Goal: Check status: Check status

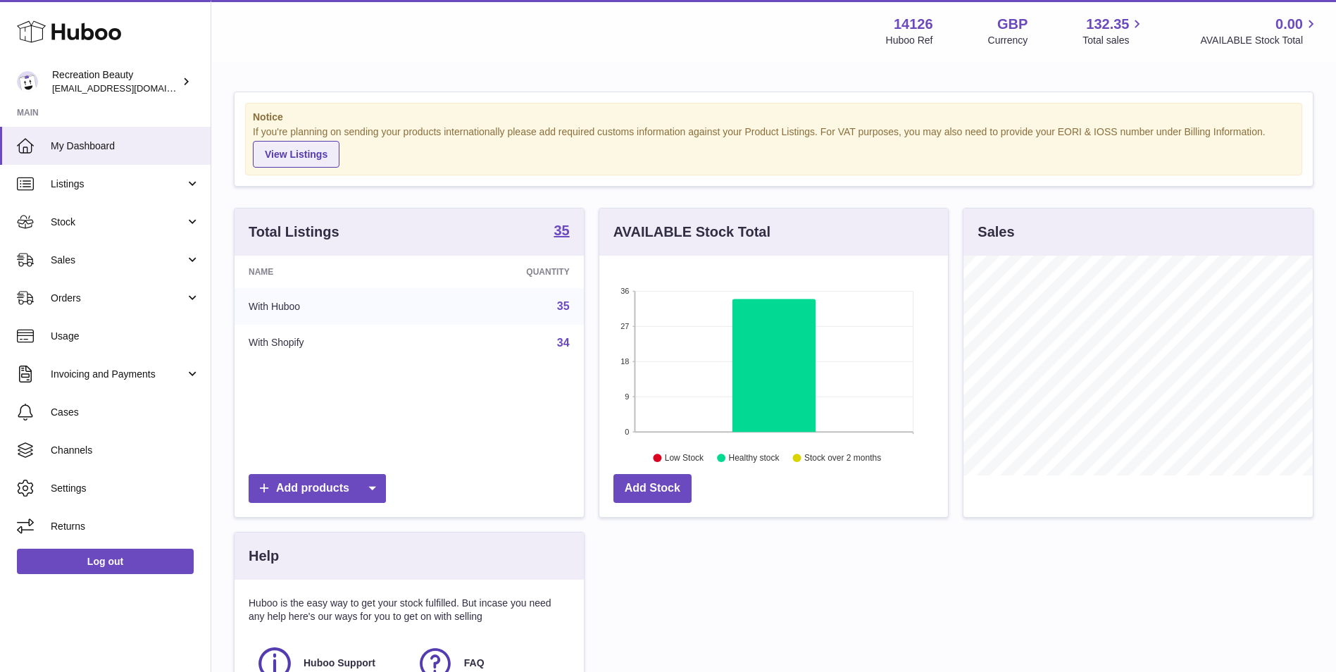
scroll to position [220, 349]
click at [110, 225] on span "Stock" at bounding box center [118, 221] width 134 height 13
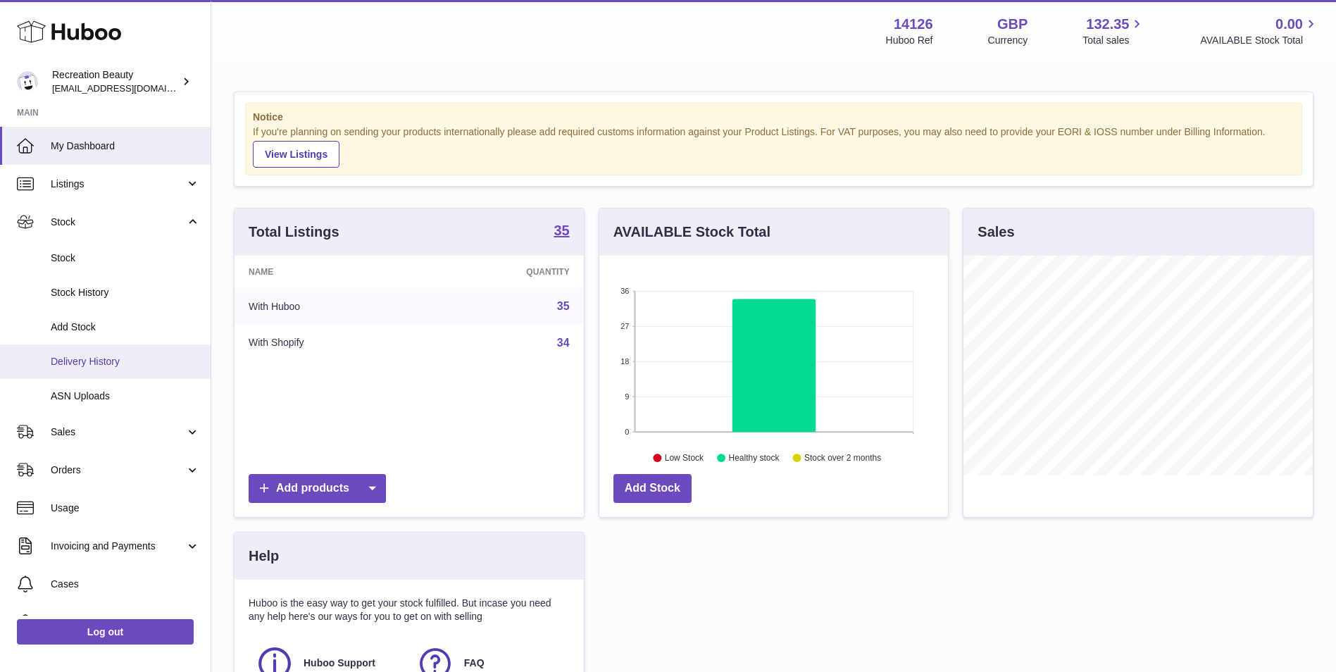
click at [148, 349] on link "Delivery History" at bounding box center [105, 361] width 211 height 35
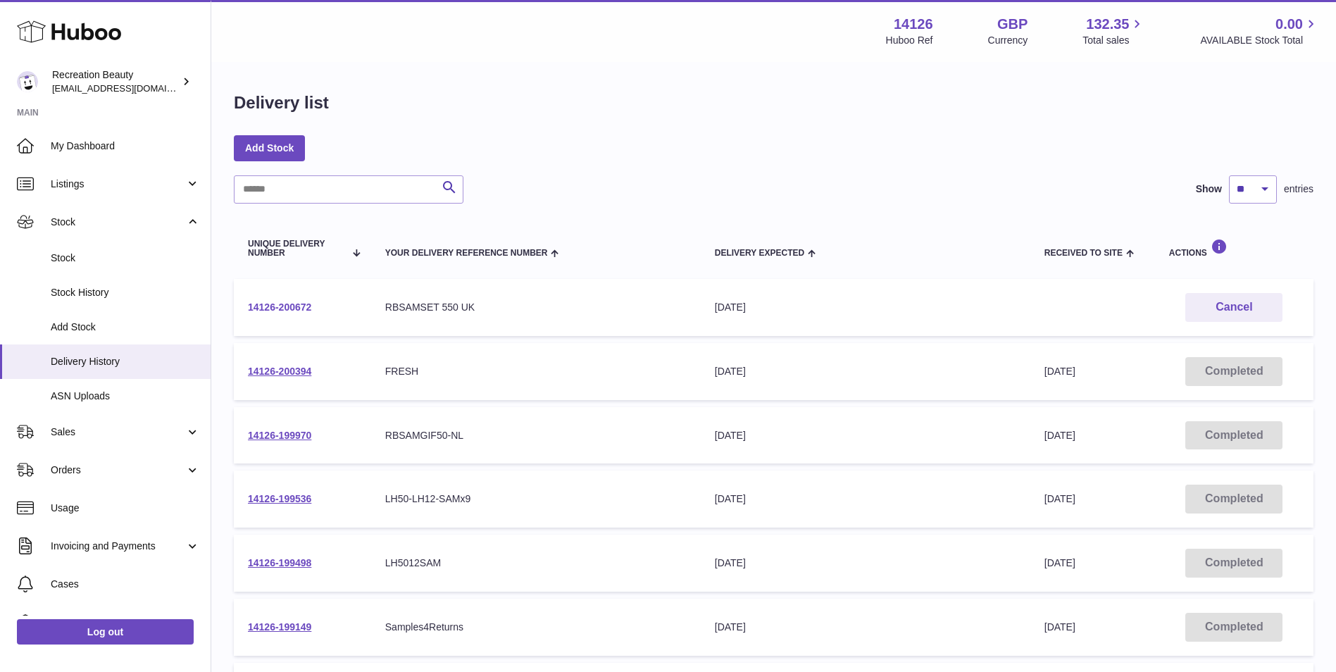
click at [292, 309] on link "14126-200672" at bounding box center [279, 306] width 63 height 11
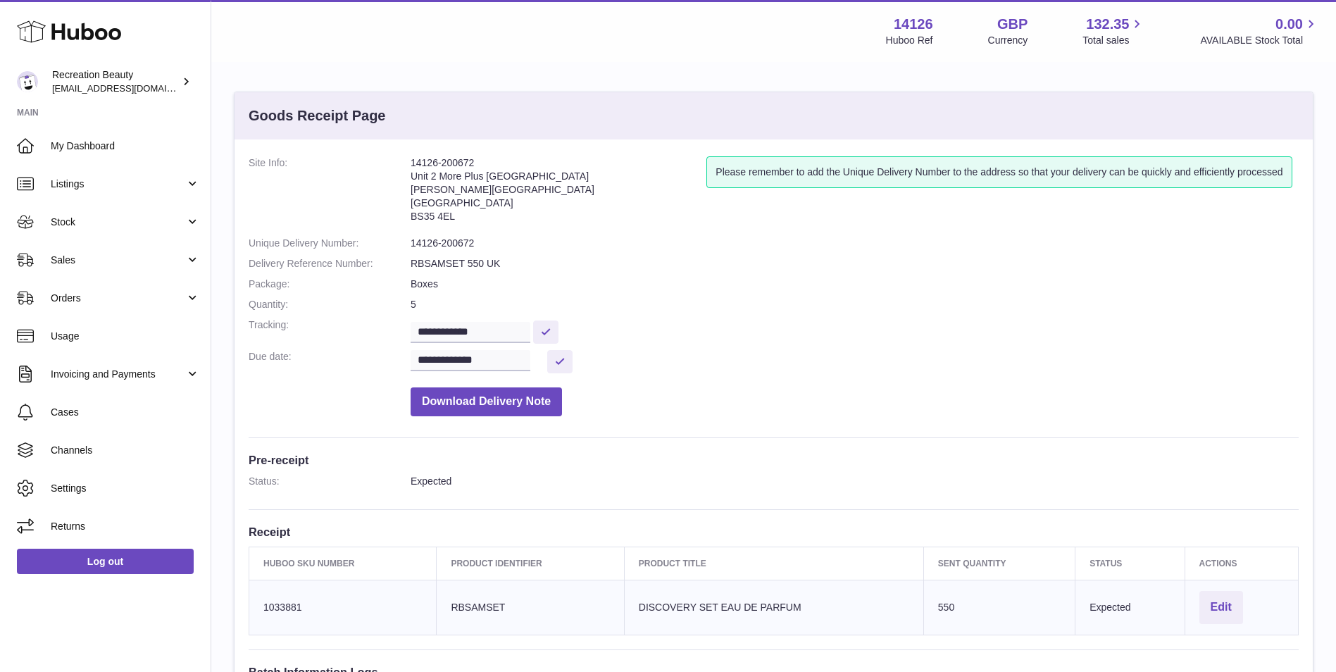
drag, startPoint x: 495, startPoint y: 161, endPoint x: 403, endPoint y: 165, distance: 92.4
click at [403, 165] on dl "**********" at bounding box center [774, 289] width 1050 height 267
copy dl "14126-200672"
